Goal: Transaction & Acquisition: Purchase product/service

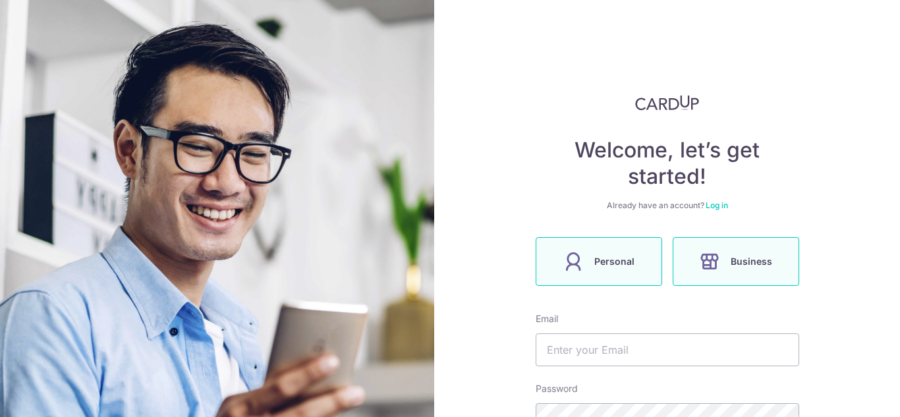
click at [610, 261] on span "Personal" at bounding box center [614, 262] width 40 height 16
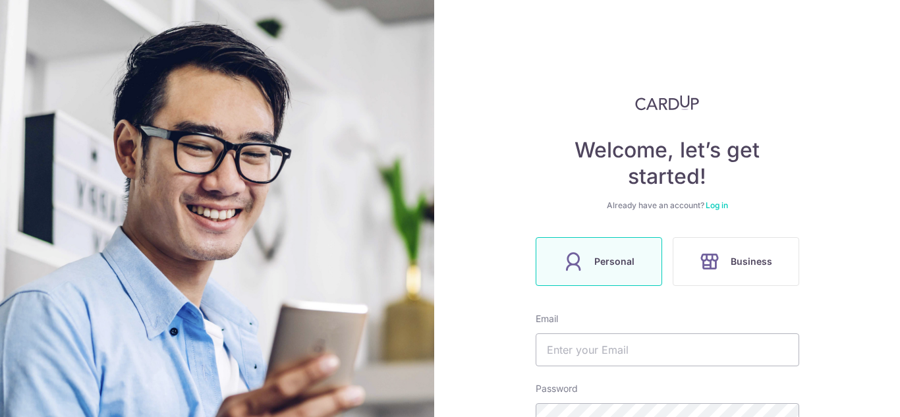
scroll to position [66, 0]
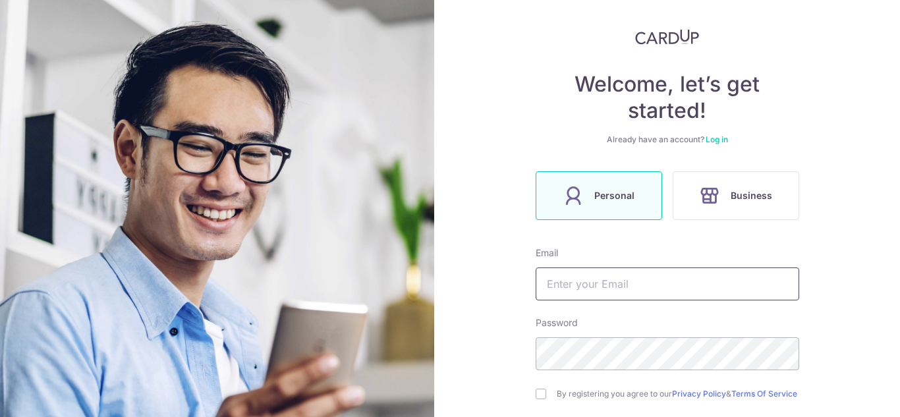
click at [614, 277] on input "text" at bounding box center [668, 284] width 264 height 33
type input "[EMAIL_ADDRESS][DOMAIN_NAME]"
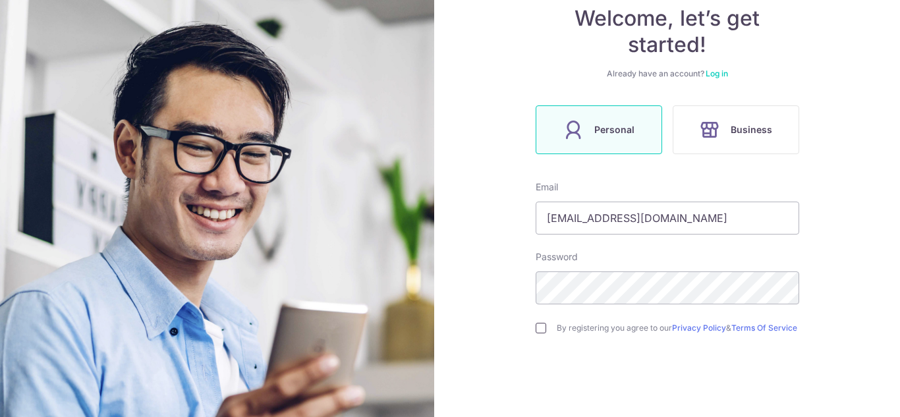
click at [538, 331] on input "checkbox" at bounding box center [541, 328] width 11 height 11
checkbox input "true"
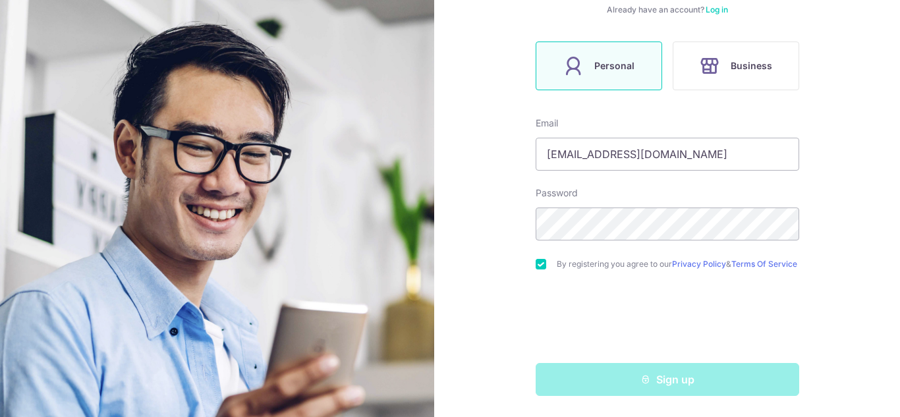
scroll to position [201, 0]
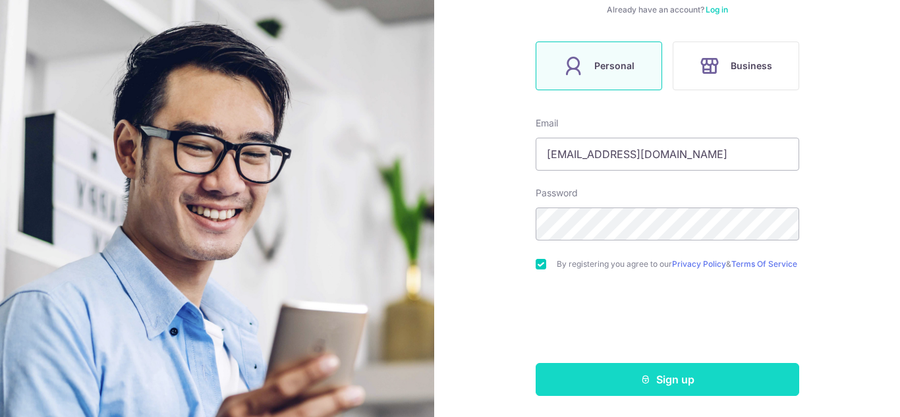
click at [627, 377] on button "Sign up" at bounding box center [668, 379] width 264 height 33
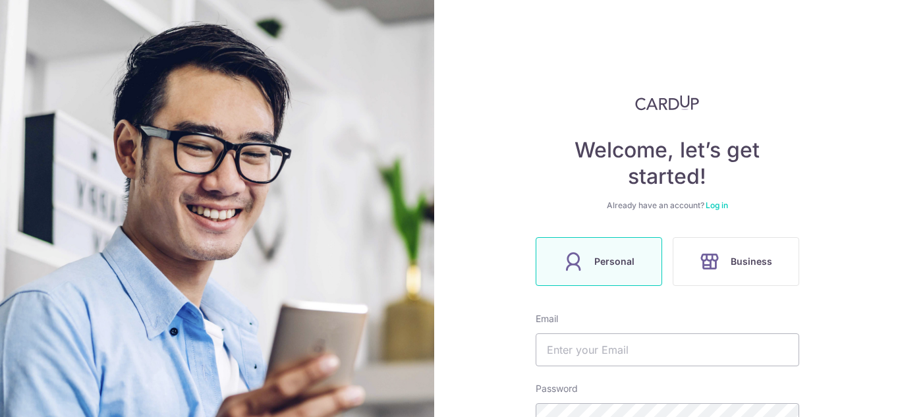
scroll to position [246, 0]
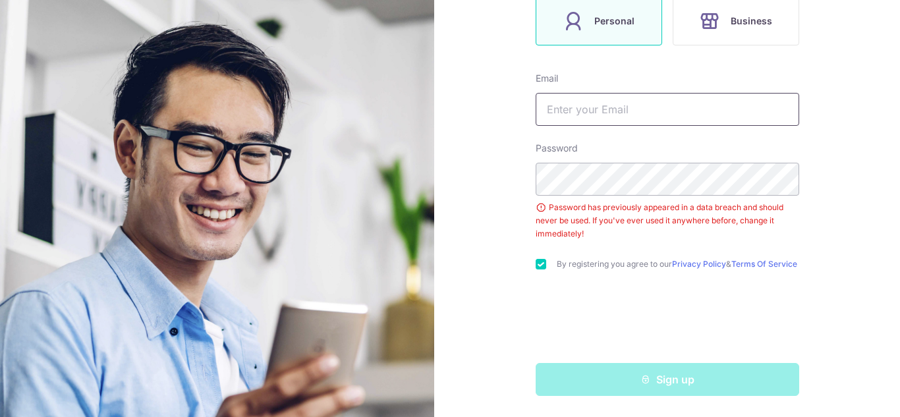
click at [629, 109] on input "text" at bounding box center [668, 109] width 264 height 33
type input "[EMAIL_ADDRESS][DOMAIN_NAME]"
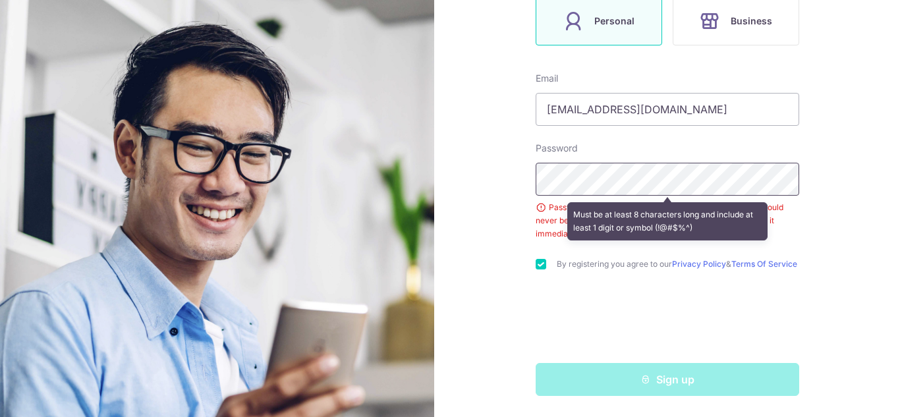
click at [489, 167] on div "Welcome, let’s get started! Already have an account? Log in Personal Business E…" at bounding box center [667, 208] width 466 height 417
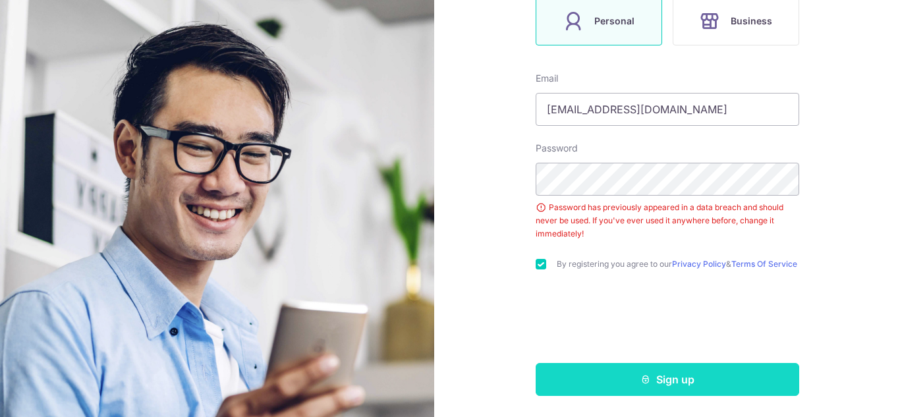
click at [646, 377] on icon "submit" at bounding box center [646, 379] width 11 height 11
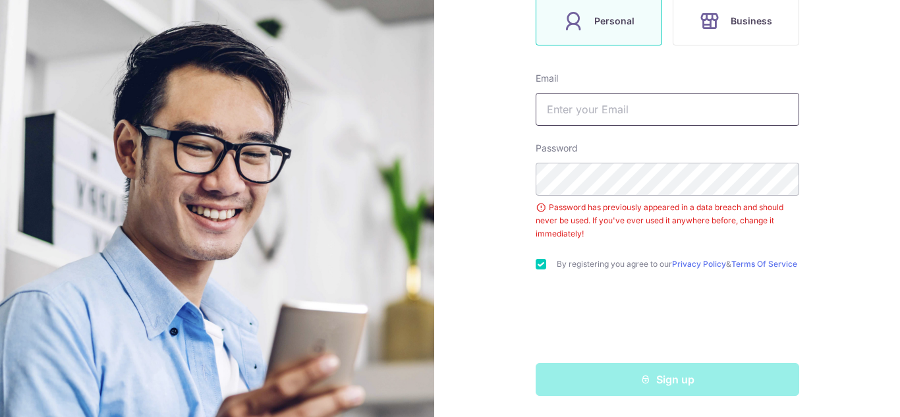
click at [579, 105] on input "text" at bounding box center [668, 109] width 264 height 33
type input "[EMAIL_ADDRESS][DOMAIN_NAME]"
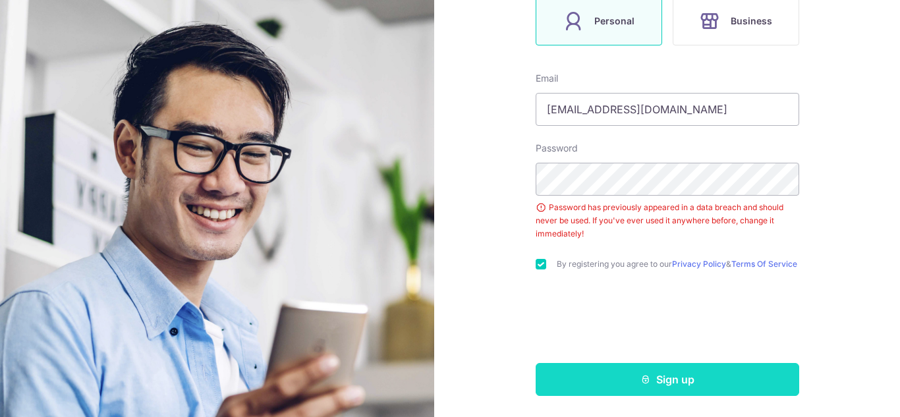
click at [666, 382] on button "Sign up" at bounding box center [668, 379] width 264 height 33
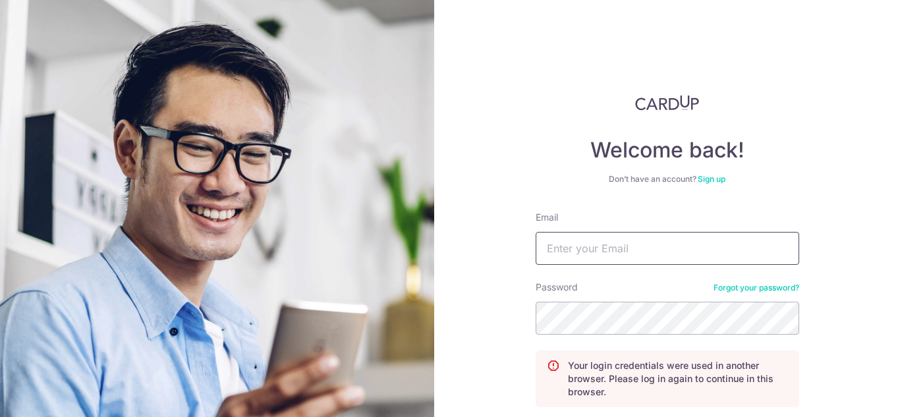
drag, startPoint x: 0, startPoint y: 0, endPoint x: 673, endPoint y: 253, distance: 719.4
click at [673, 253] on input "Email" at bounding box center [668, 248] width 264 height 33
type input "[EMAIL_ADDRESS][DOMAIN_NAME]"
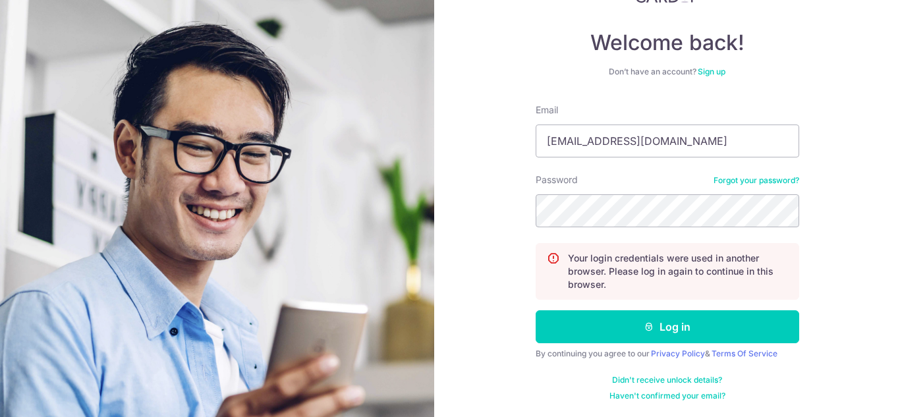
click at [683, 346] on form "Email michelle551971@gmail.com Password Forgot your password? Your login creden…" at bounding box center [668, 252] width 264 height 298
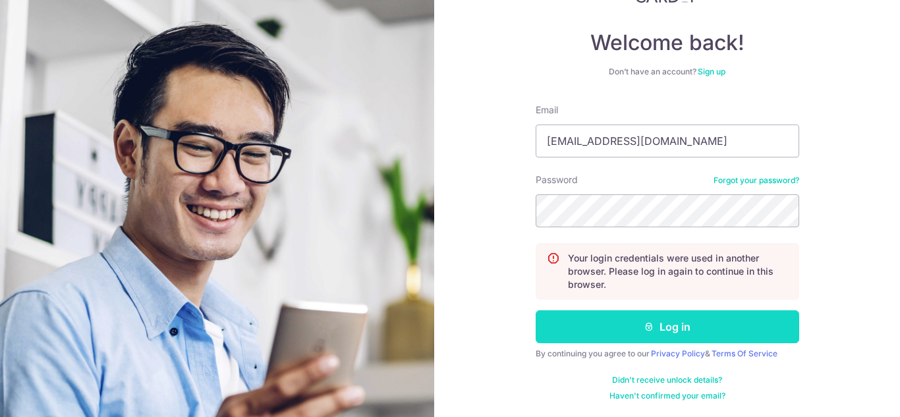
click at [681, 329] on button "Log in" at bounding box center [668, 326] width 264 height 33
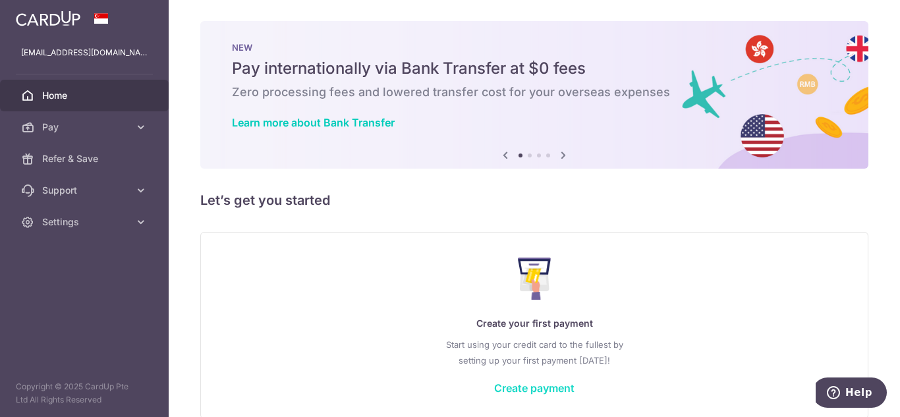
click at [540, 387] on link "Create payment" at bounding box center [534, 388] width 80 height 13
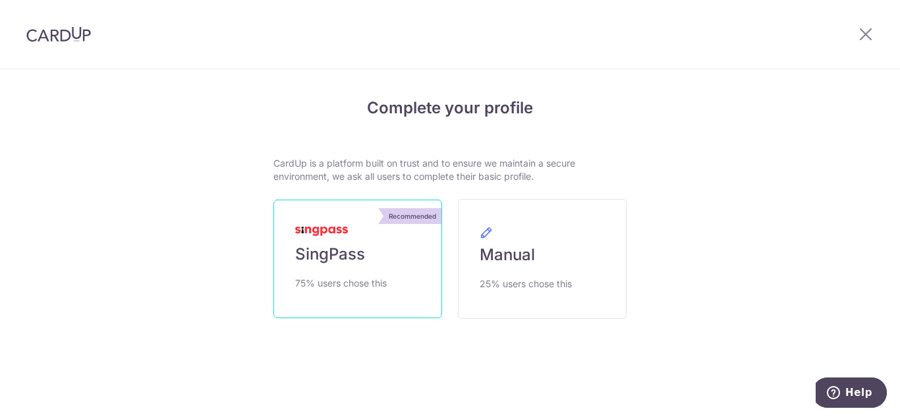
click at [372, 271] on link "Recommended SingPass 75% users chose this" at bounding box center [357, 259] width 169 height 119
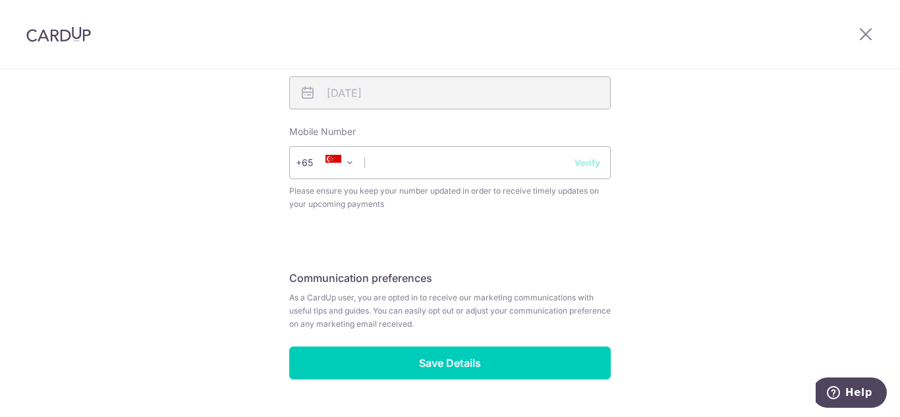
scroll to position [559, 0]
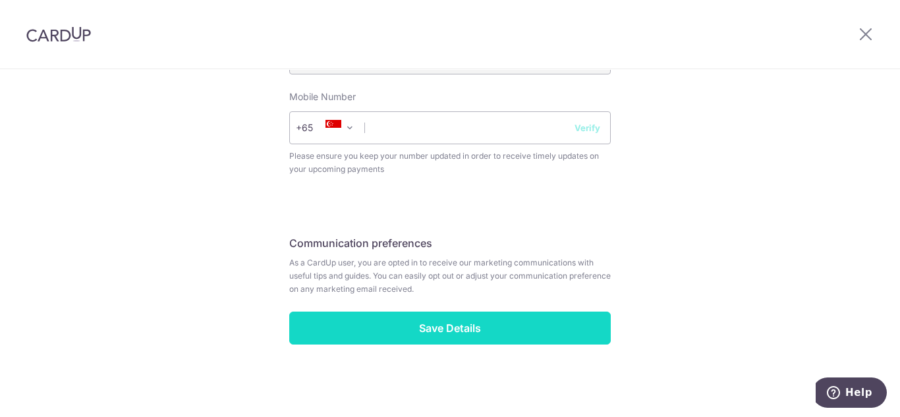
click at [519, 331] on input "Save Details" at bounding box center [450, 328] width 322 height 33
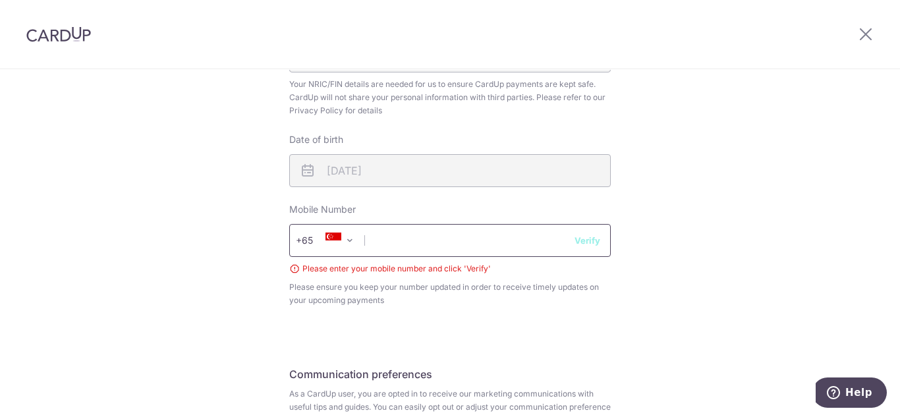
scroll to position [445, 0]
click at [432, 243] on input "text" at bounding box center [450, 241] width 322 height 33
type input "98735895"
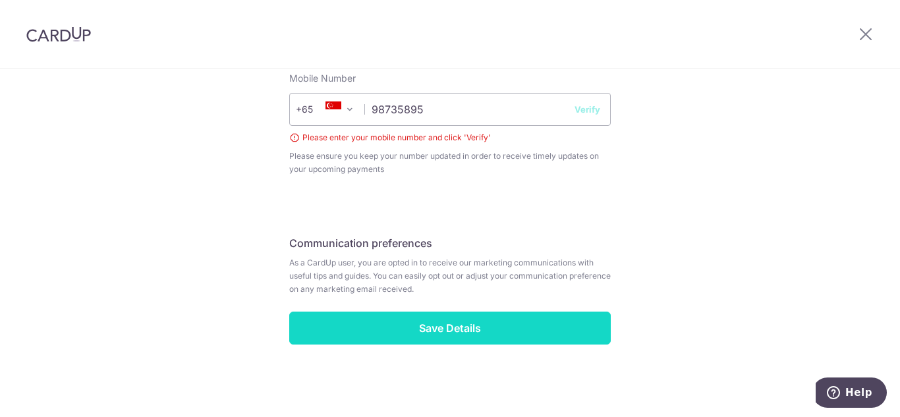
click at [565, 324] on input "Save Details" at bounding box center [450, 328] width 322 height 33
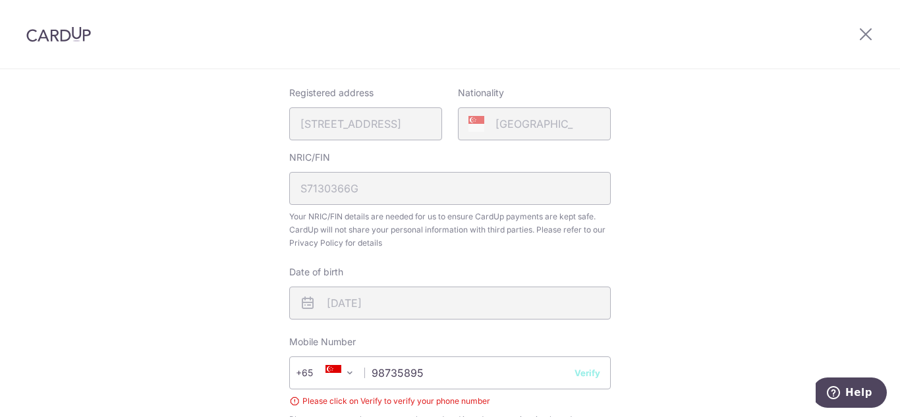
scroll to position [577, 0]
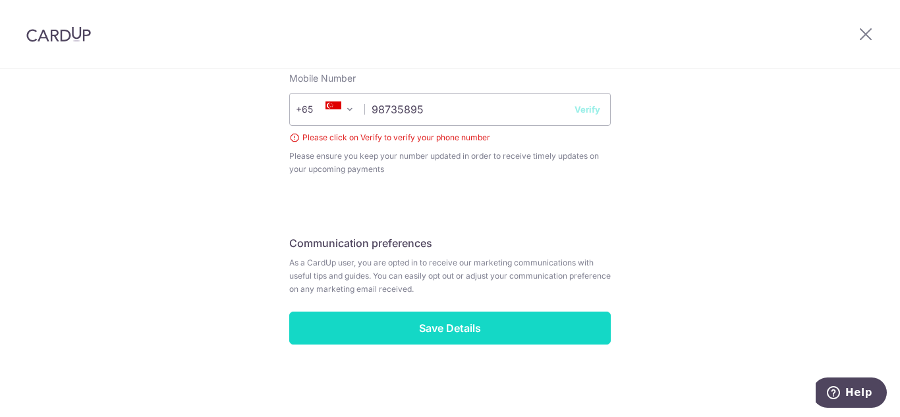
click at [526, 323] on input "Save Details" at bounding box center [450, 328] width 322 height 33
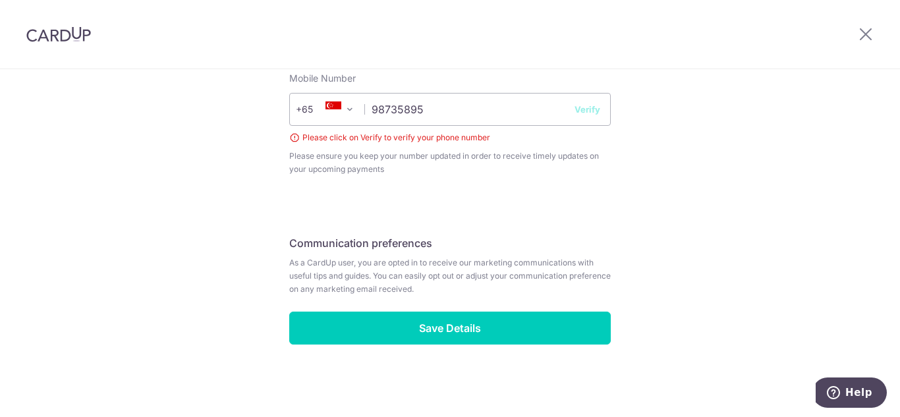
click at [581, 114] on button "Verify" at bounding box center [588, 109] width 26 height 13
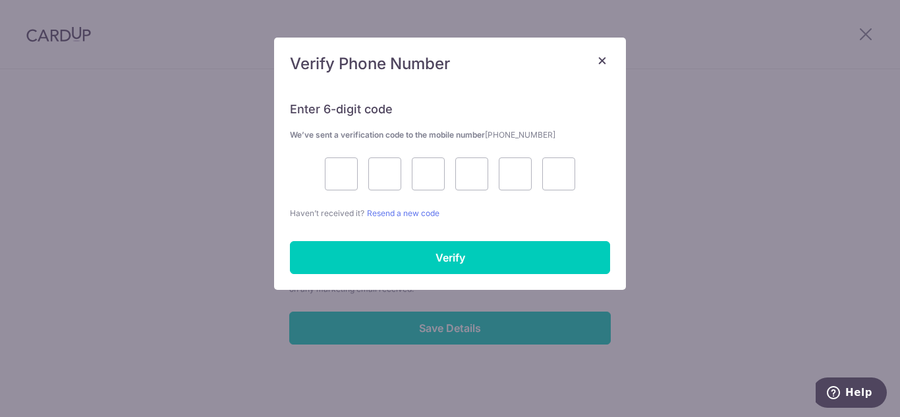
click at [582, 111] on h6 "Enter 6-digit code" at bounding box center [450, 109] width 320 height 16
click at [341, 177] on input "text" at bounding box center [341, 173] width 33 height 33
drag, startPoint x: 476, startPoint y: 256, endPoint x: 359, endPoint y: 185, distance: 136.9
click at [476, 255] on input "Verify" at bounding box center [450, 257] width 320 height 33
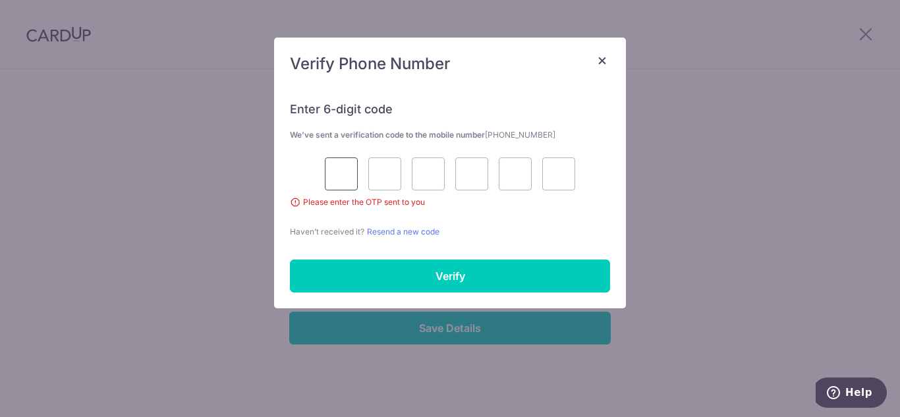
click at [352, 177] on input "text" at bounding box center [341, 173] width 33 height 33
click at [341, 174] on input "text" at bounding box center [341, 173] width 33 height 33
click at [391, 175] on input "text" at bounding box center [384, 173] width 33 height 33
click at [333, 167] on input "text" at bounding box center [341, 173] width 33 height 33
type input "2"
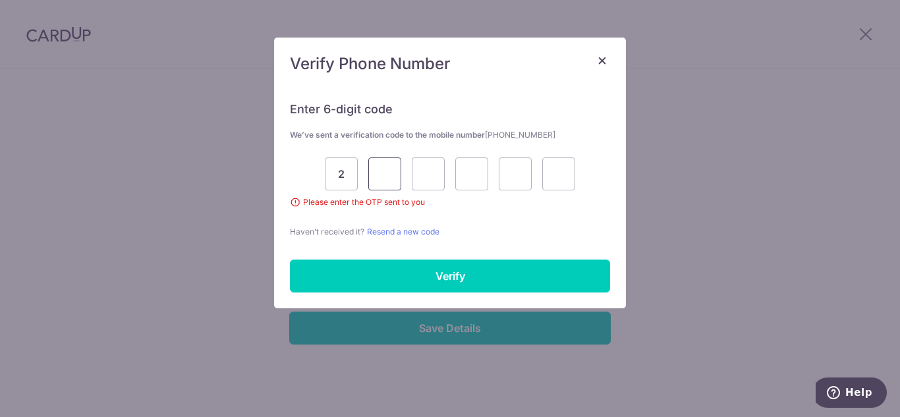
click at [388, 169] on input "text" at bounding box center [384, 173] width 33 height 33
type input "7"
click at [444, 180] on input "text" at bounding box center [428, 173] width 33 height 33
type input "7"
type input "4"
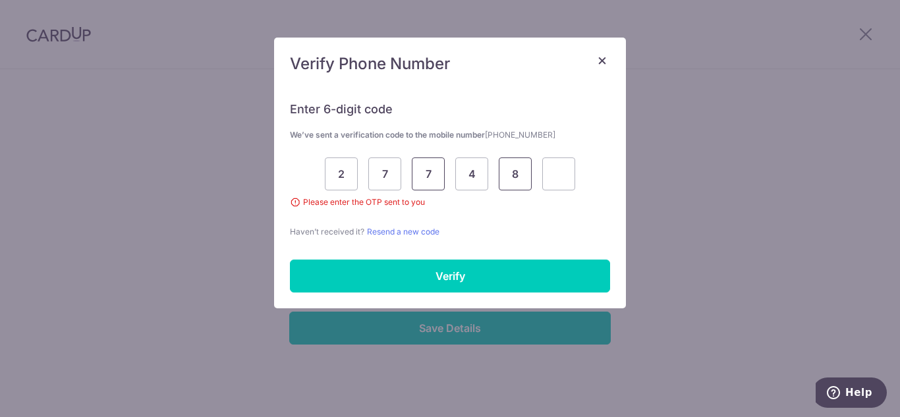
type input "8"
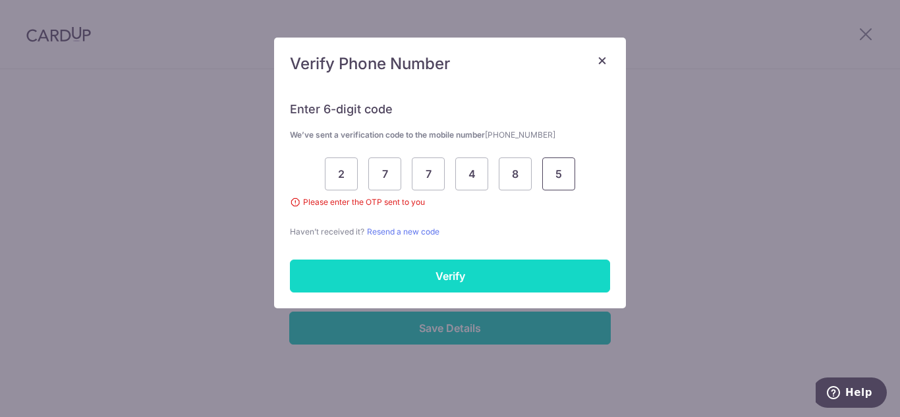
type input "5"
click at [438, 275] on input "Verify" at bounding box center [450, 276] width 320 height 33
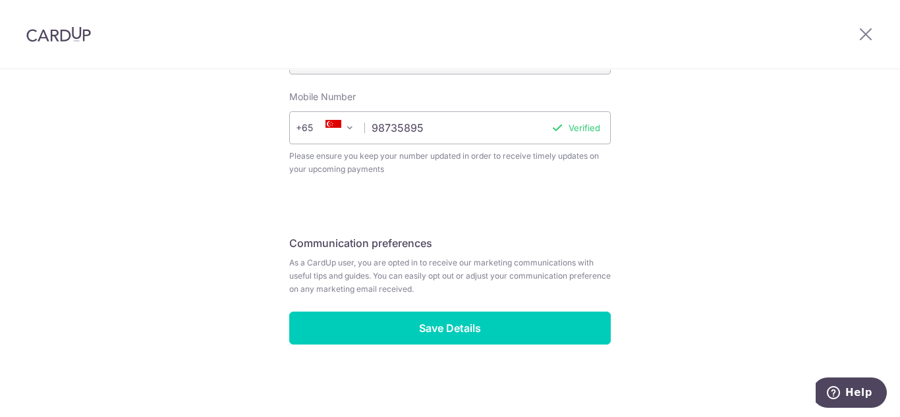
scroll to position [559, 0]
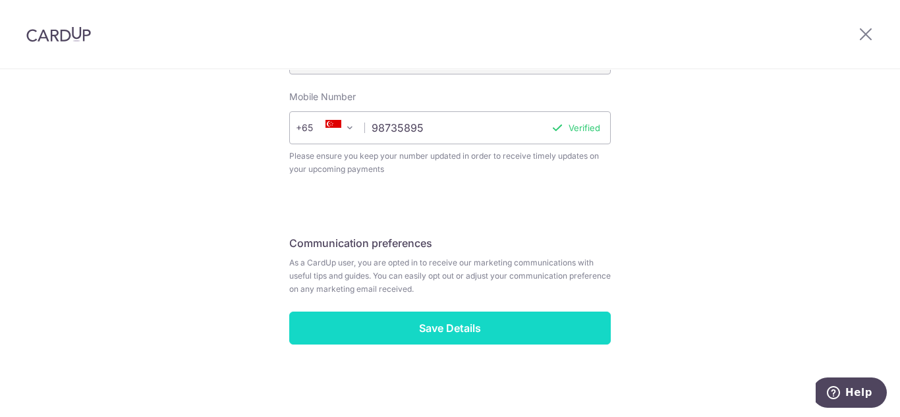
click at [491, 329] on input "Save Details" at bounding box center [450, 328] width 322 height 33
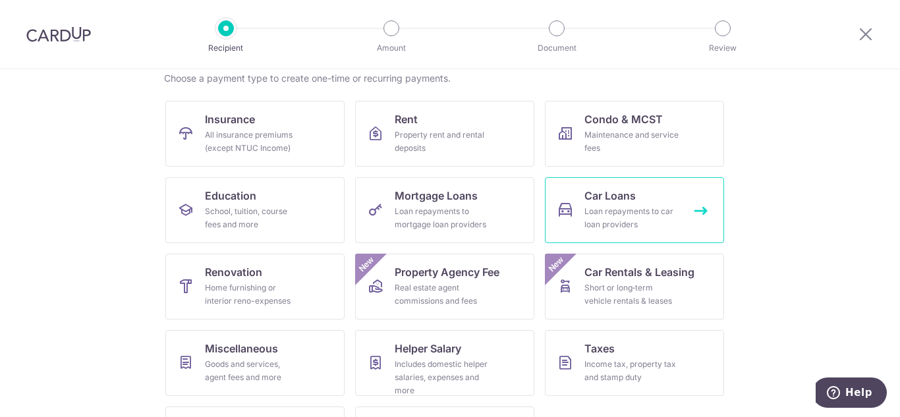
scroll to position [173, 0]
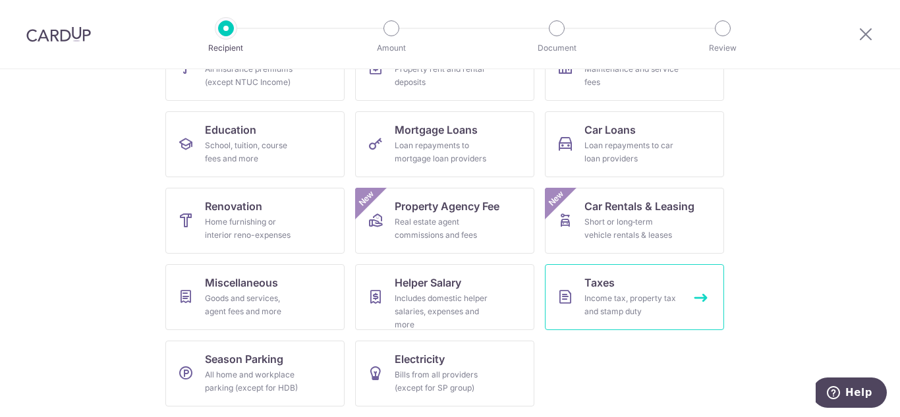
click at [673, 312] on div "Income tax, property tax and stamp duty" at bounding box center [632, 305] width 95 height 26
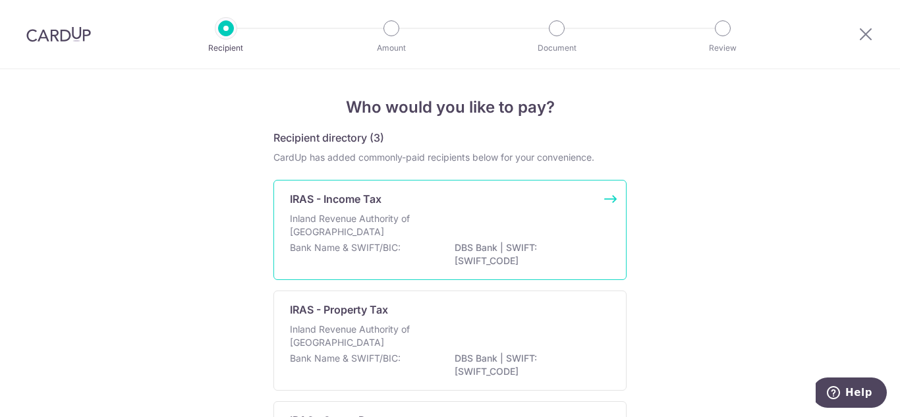
click at [592, 226] on div "Inland Revenue Authority of Singapore" at bounding box center [450, 226] width 320 height 29
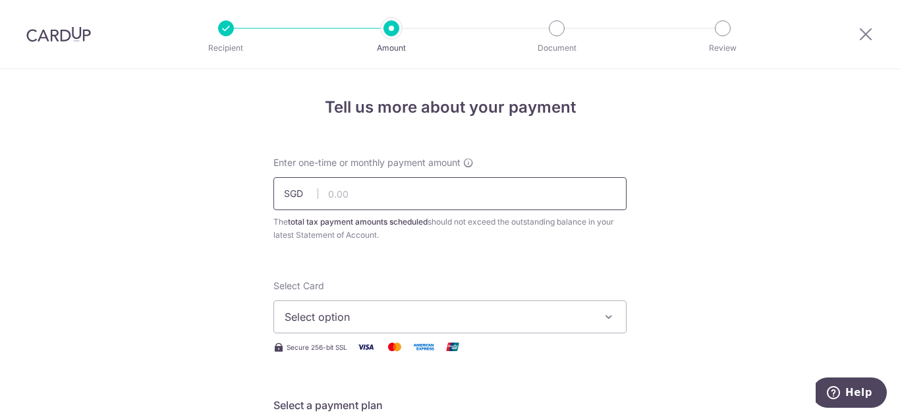
click at [397, 201] on input "text" at bounding box center [449, 193] width 353 height 33
click at [383, 200] on input "text" at bounding box center [449, 193] width 353 height 33
type input "478.53"
click at [463, 316] on span "Select option" at bounding box center [438, 317] width 307 height 16
click at [369, 354] on span "Add credit card" at bounding box center [461, 353] width 307 height 13
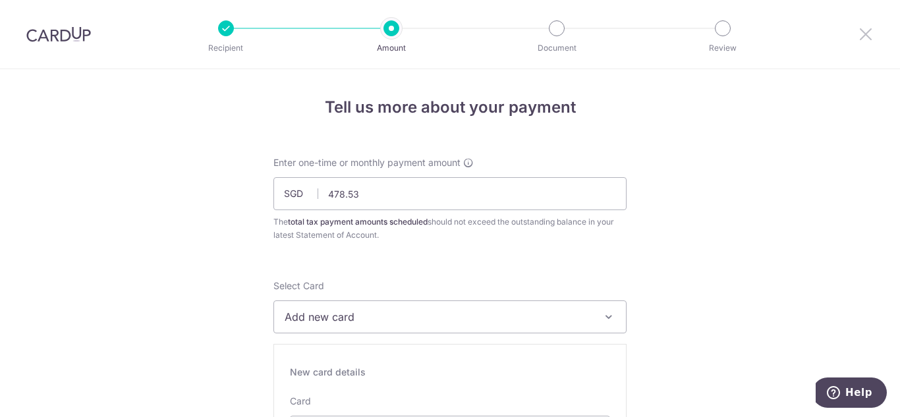
click at [866, 37] on icon at bounding box center [866, 34] width 16 height 16
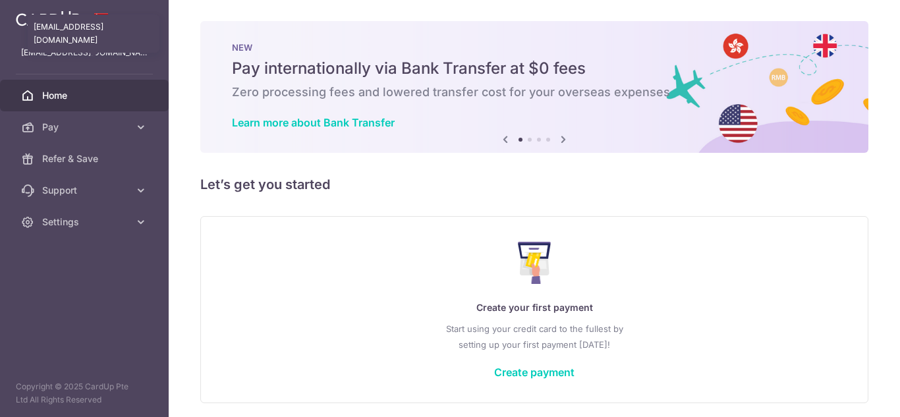
click at [106, 57] on p "michelle551971@gmail.com" at bounding box center [84, 52] width 127 height 13
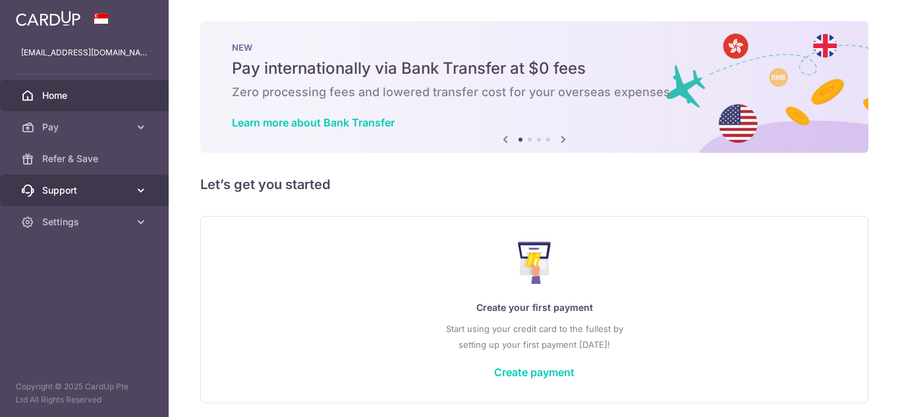
drag, startPoint x: 160, startPoint y: 187, endPoint x: 156, endPoint y: 196, distance: 9.7
click at [156, 191] on link "Support" at bounding box center [84, 191] width 169 height 32
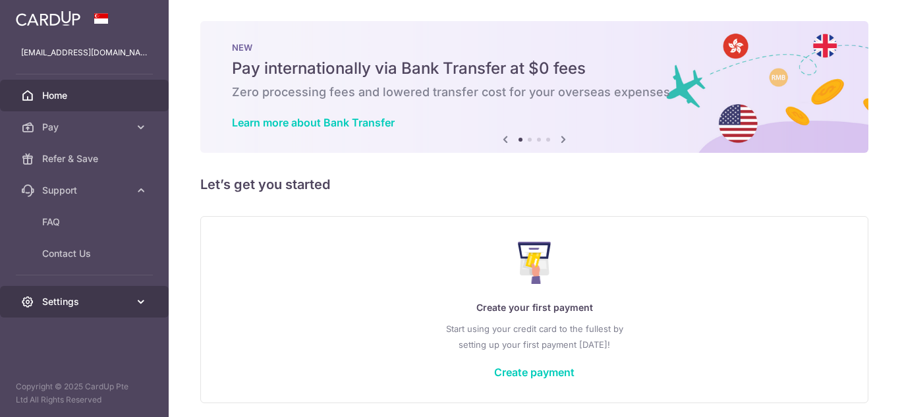
click at [138, 299] on icon at bounding box center [140, 301] width 13 height 13
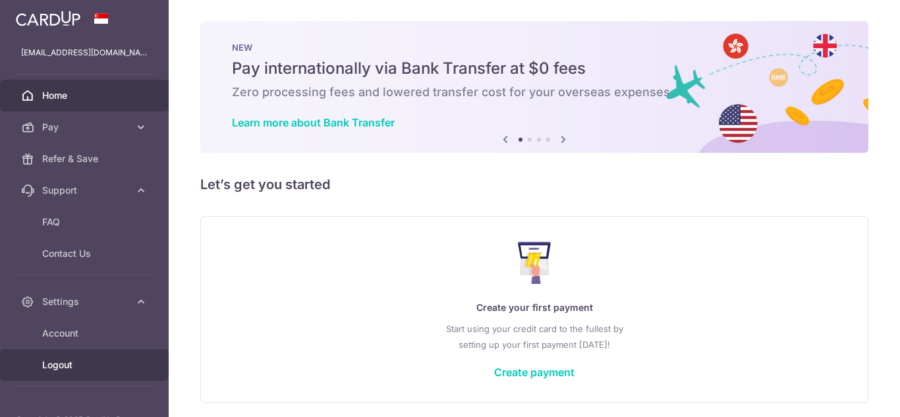
click at [67, 362] on span "Logout" at bounding box center [85, 364] width 87 height 13
